Goal: Find specific page/section: Find specific page/section

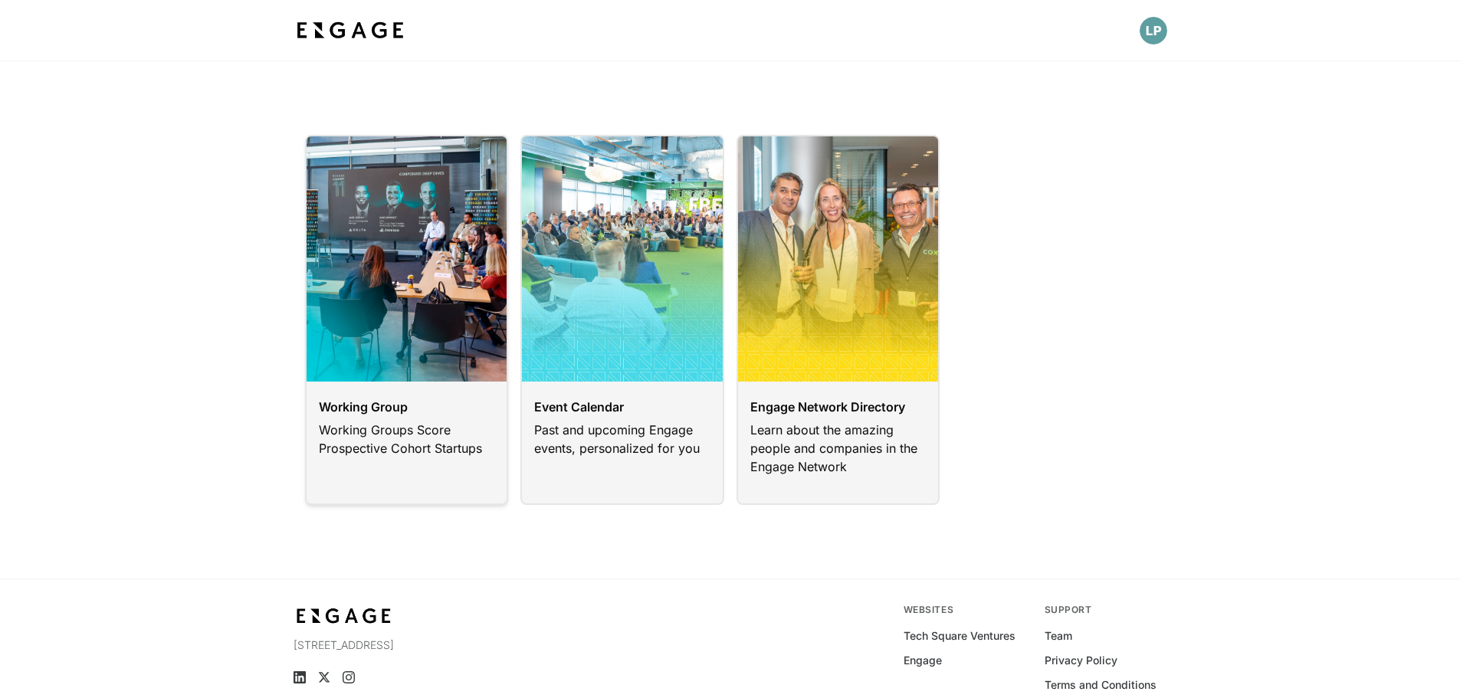
click at [437, 319] on link at bounding box center [407, 320] width 204 height 370
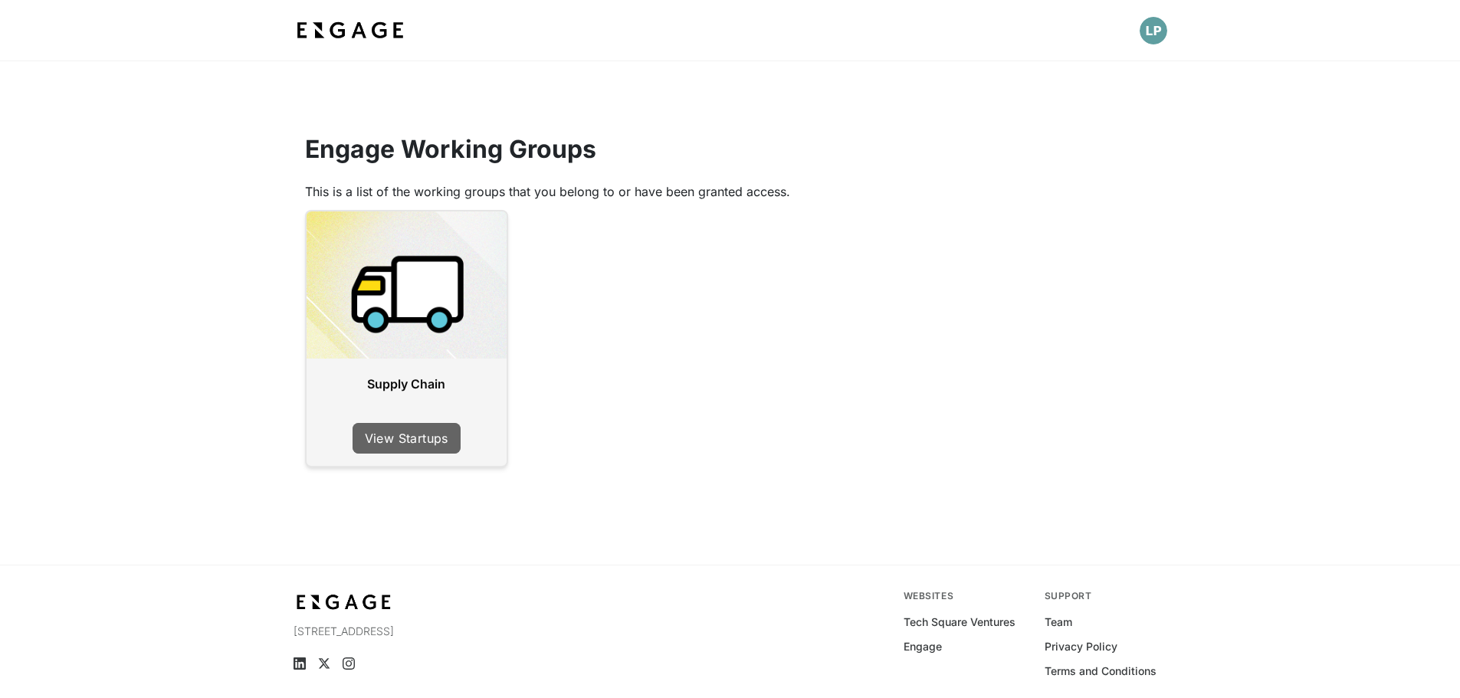
click at [404, 441] on link "View Startups" at bounding box center [406, 438] width 108 height 31
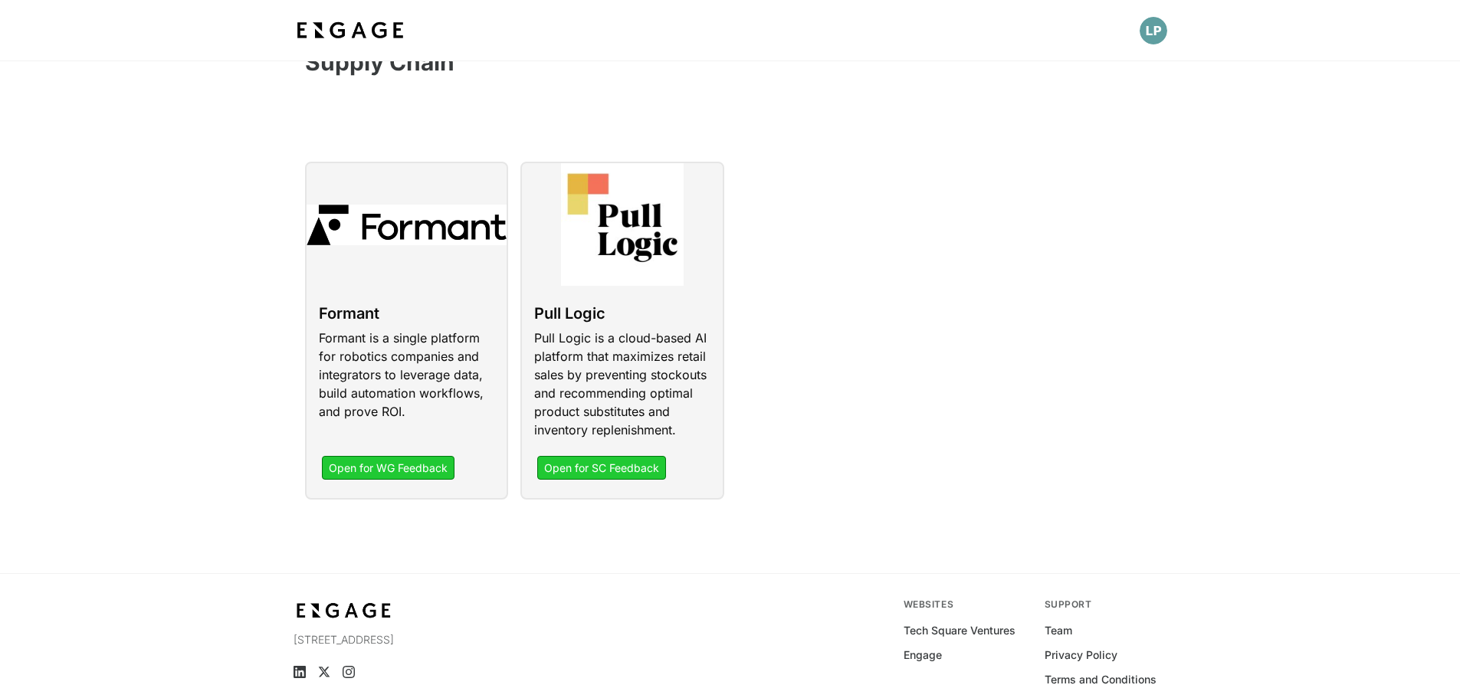
scroll to position [132, 0]
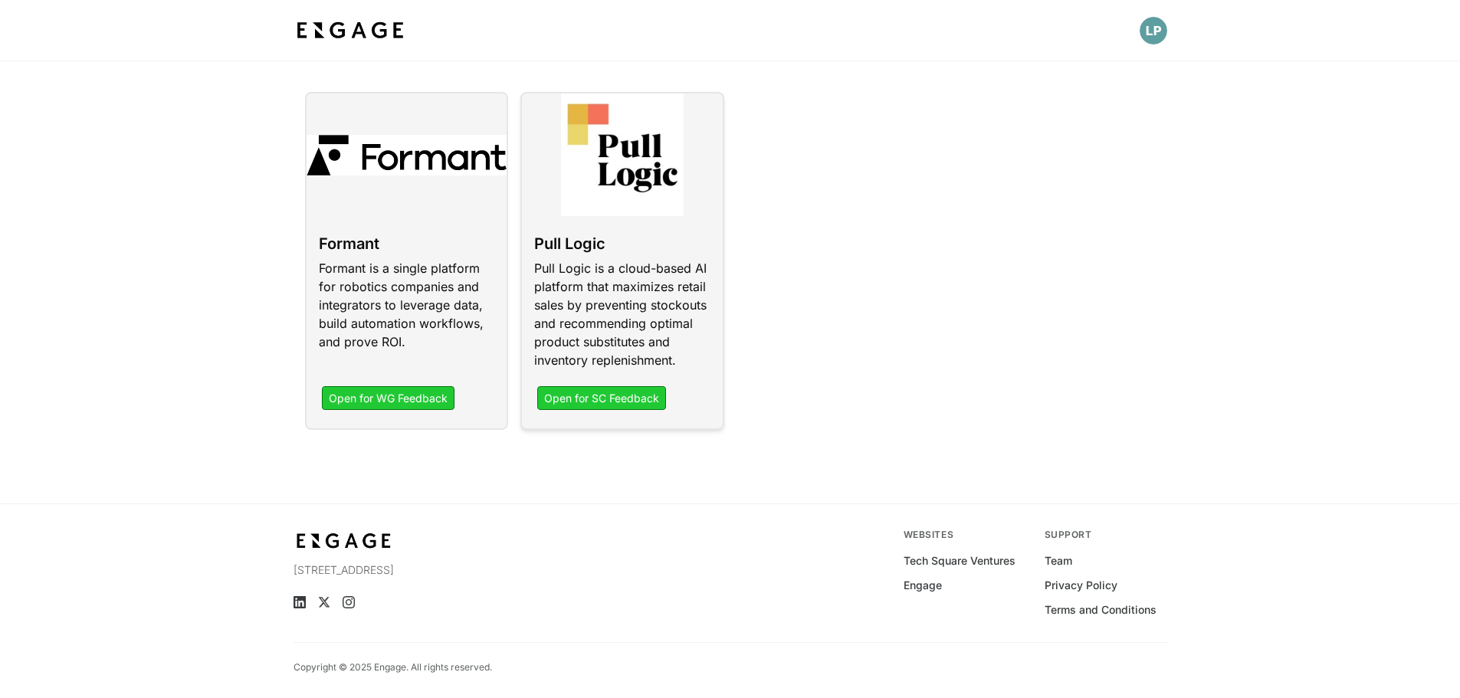
click at [673, 398] on link at bounding box center [622, 261] width 204 height 338
click at [650, 402] on link at bounding box center [622, 261] width 204 height 338
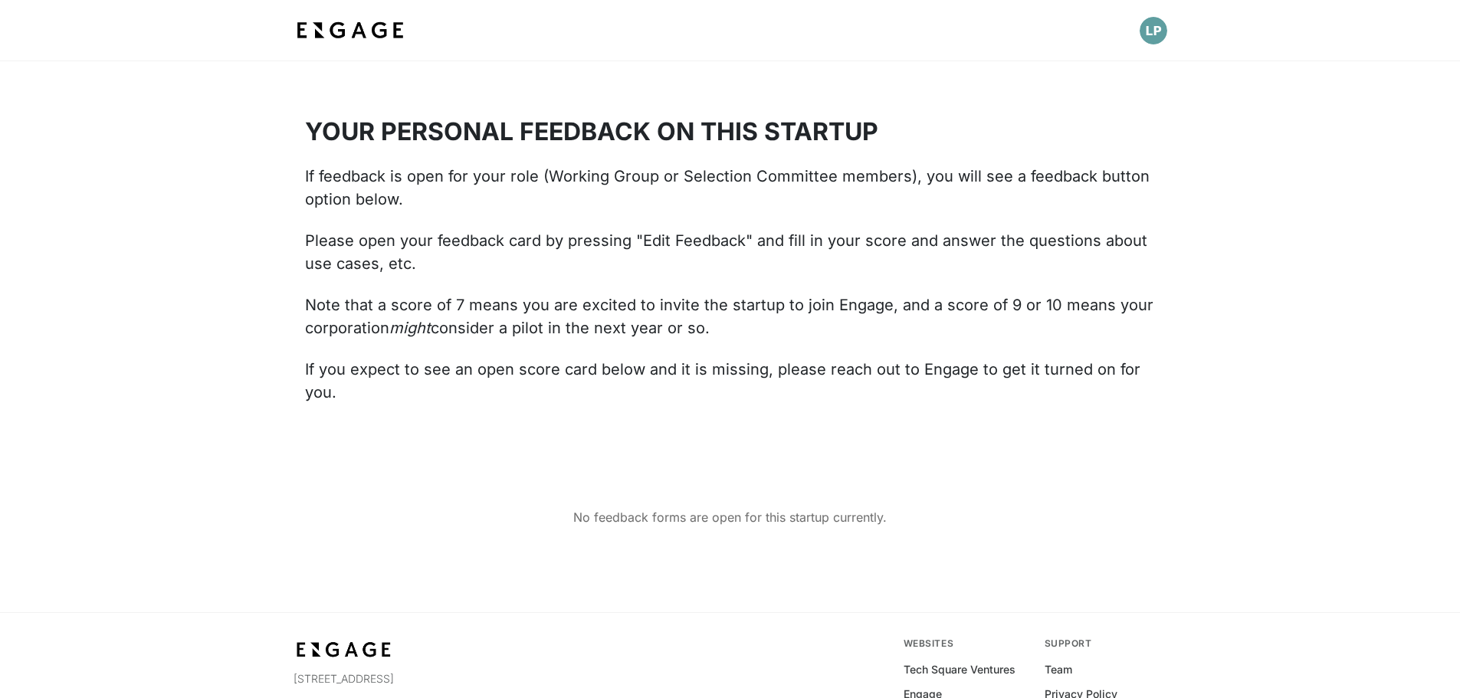
scroll to position [1422, 0]
